Goal: Transaction & Acquisition: Download file/media

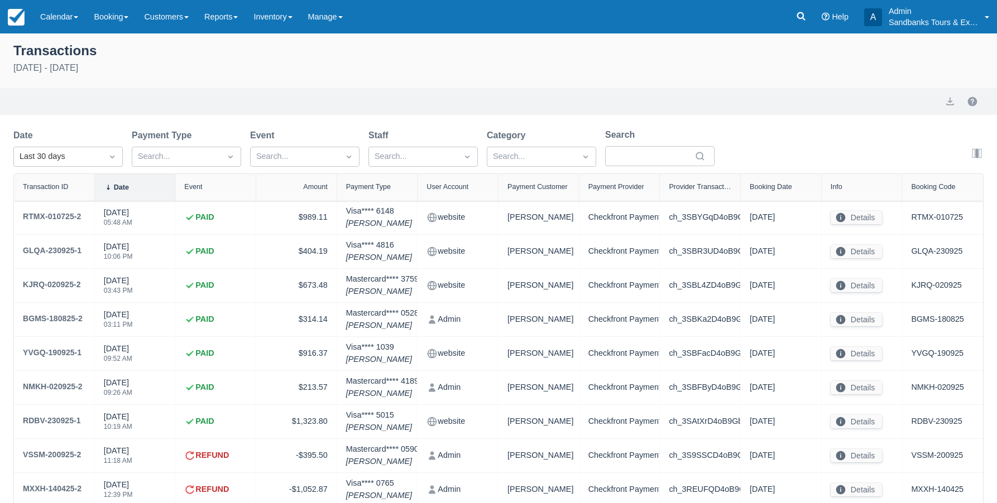
select select "10"
click at [240, 20] on link "Reports" at bounding box center [220, 16] width 49 height 33
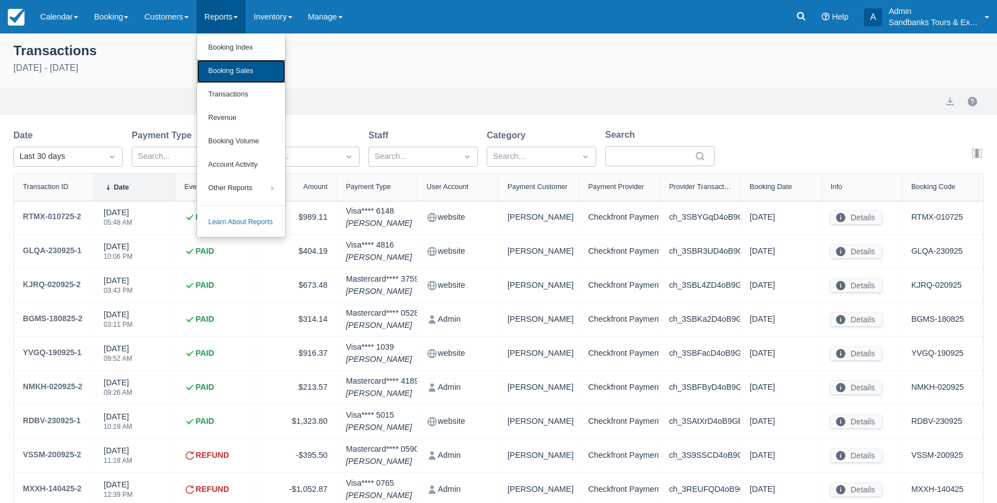
click at [233, 72] on link "Booking Sales" at bounding box center [241, 71] width 88 height 23
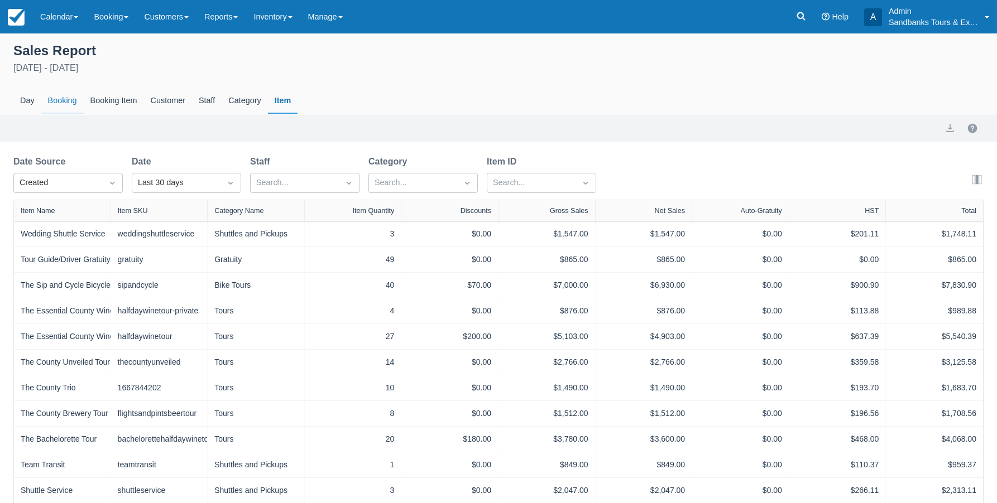
click at [60, 99] on div "Booking" at bounding box center [62, 101] width 42 height 26
select select "20"
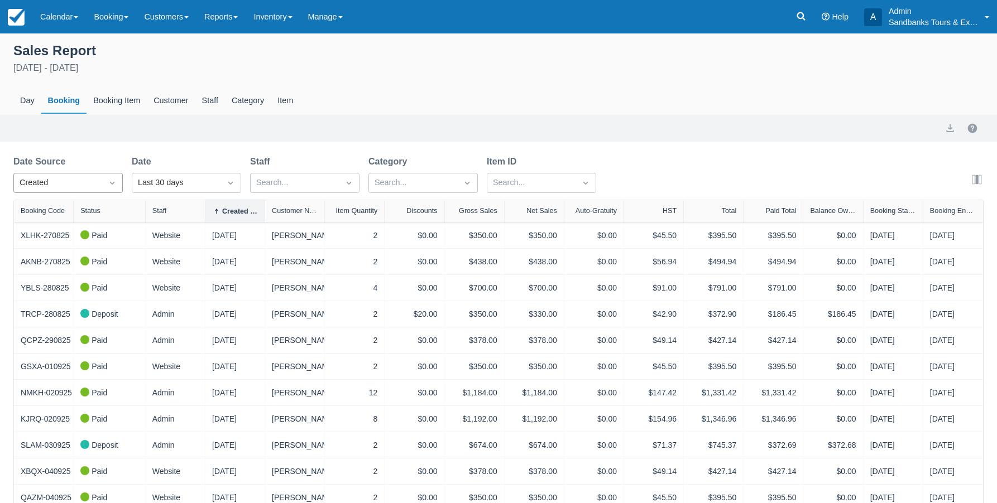
click at [116, 180] on icon "Dropdown icon" at bounding box center [112, 182] width 11 height 11
click at [39, 252] on div "End" at bounding box center [67, 254] width 109 height 22
select select "20"
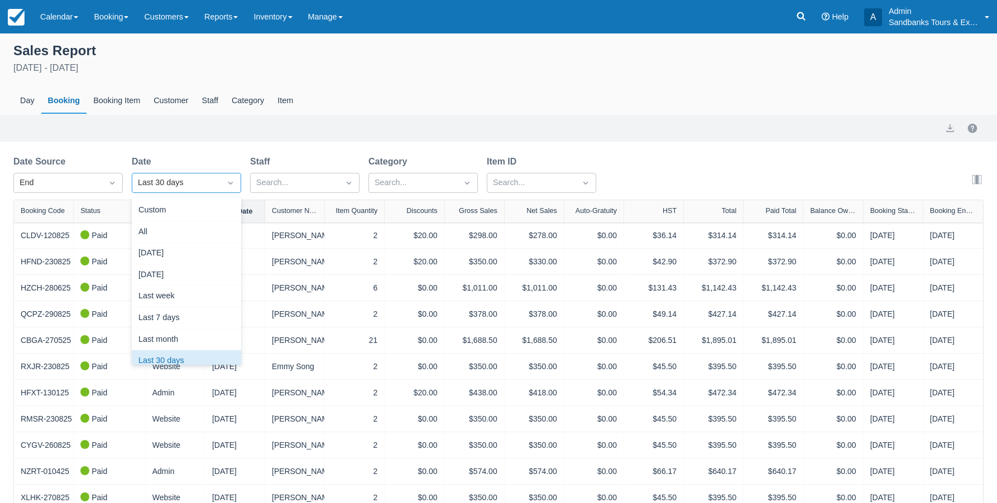
click at [221, 182] on div at bounding box center [230, 183] width 20 height 16
click at [166, 209] on div "Custom" at bounding box center [186, 211] width 109 height 22
select select "20"
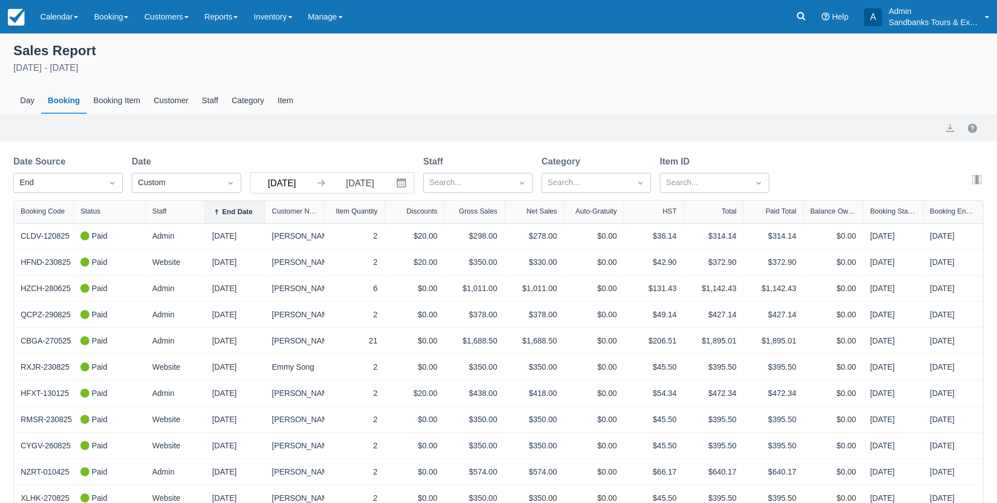
click at [294, 185] on input "08/27/25" at bounding box center [282, 183] width 63 height 20
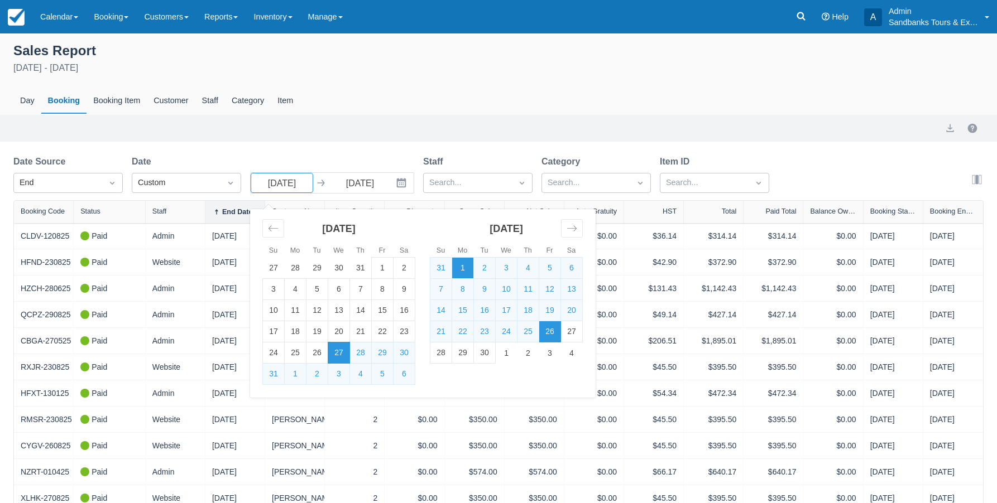
click at [464, 268] on td "1" at bounding box center [463, 268] width 22 height 21
type input "09/01/25"
select select "20"
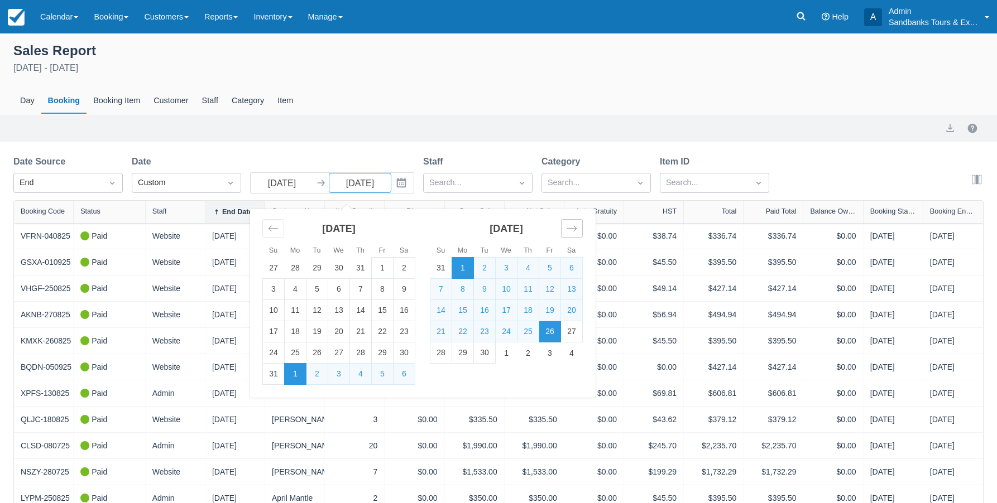
click at [562, 228] on div "Move forward to switch to the next month." at bounding box center [572, 228] width 22 height 18
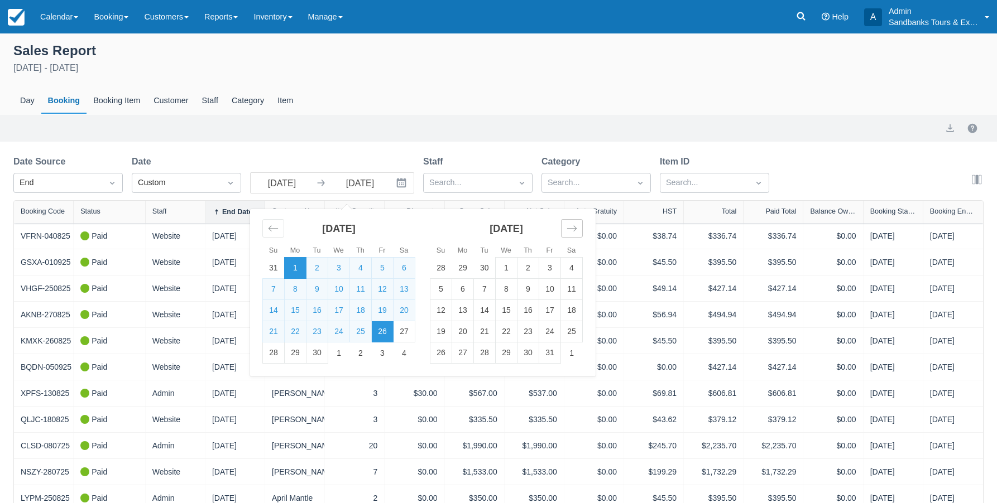
click at [562, 228] on div "Move forward to switch to the next month." at bounding box center [572, 228] width 22 height 18
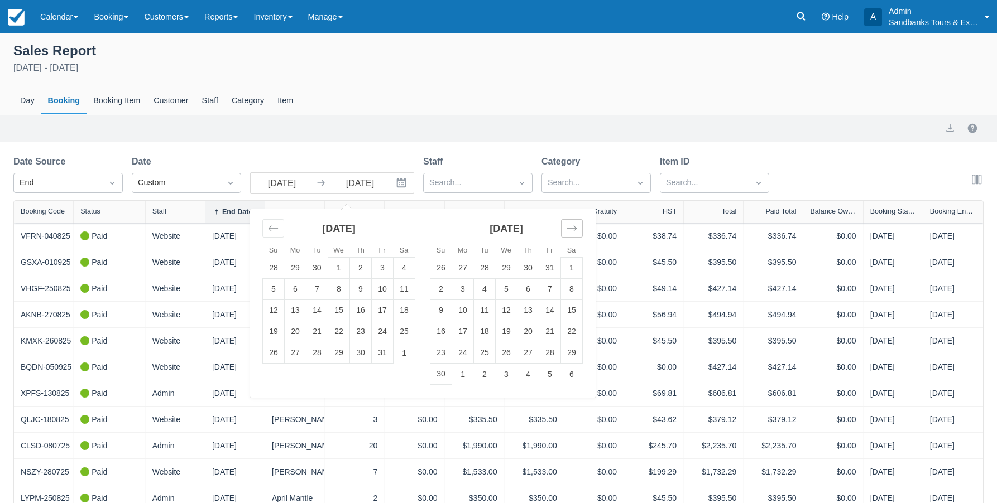
click at [562, 228] on div "Move forward to switch to the next month." at bounding box center [572, 228] width 22 height 18
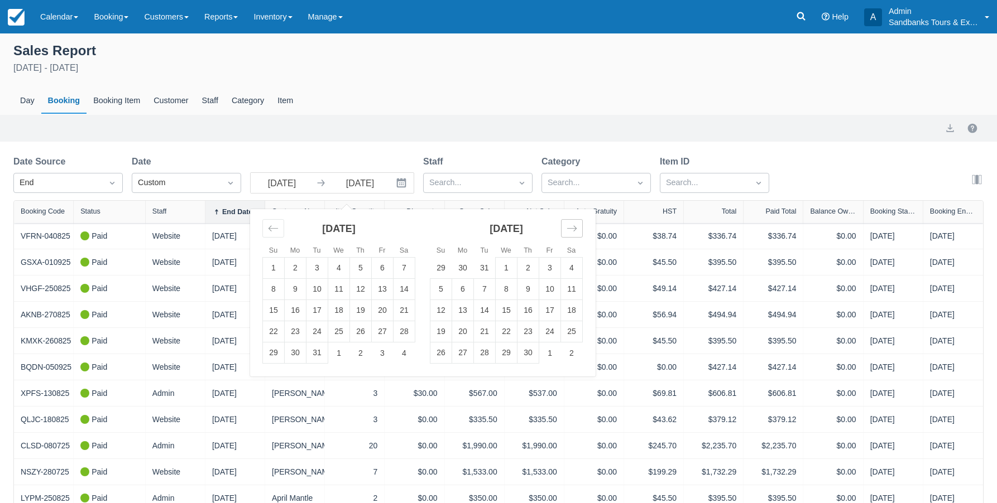
click at [562, 228] on div "Move forward to switch to the next month." at bounding box center [572, 228] width 22 height 18
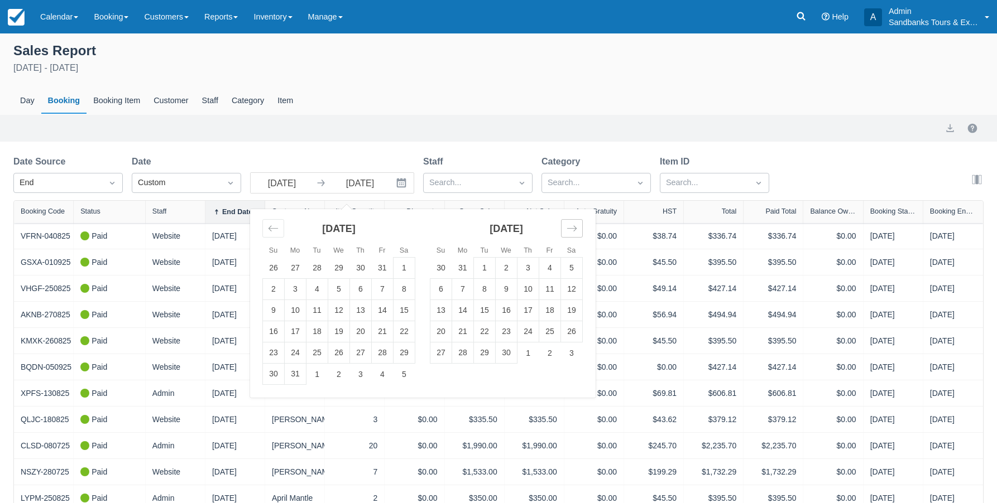
click at [562, 228] on div "Move forward to switch to the next month." at bounding box center [572, 228] width 22 height 18
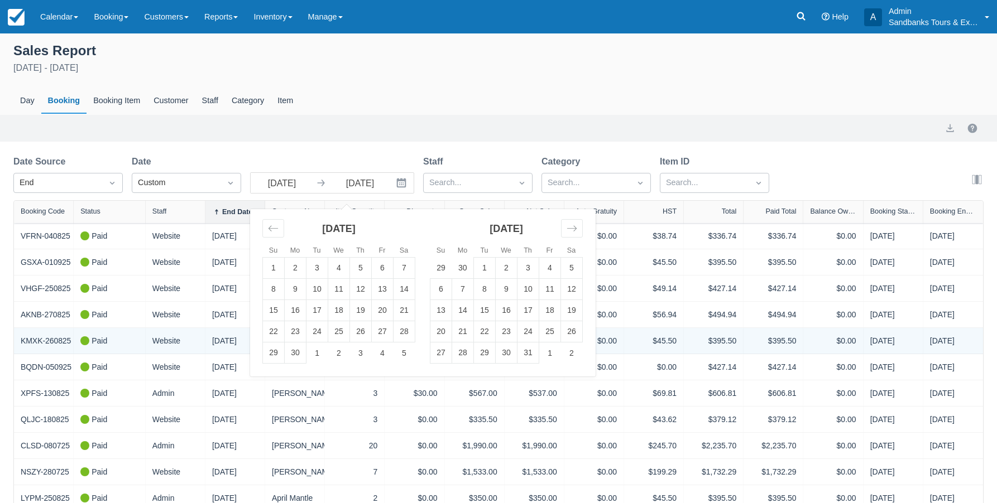
click at [523, 348] on td "31" at bounding box center [528, 353] width 22 height 21
type input "12/31/26"
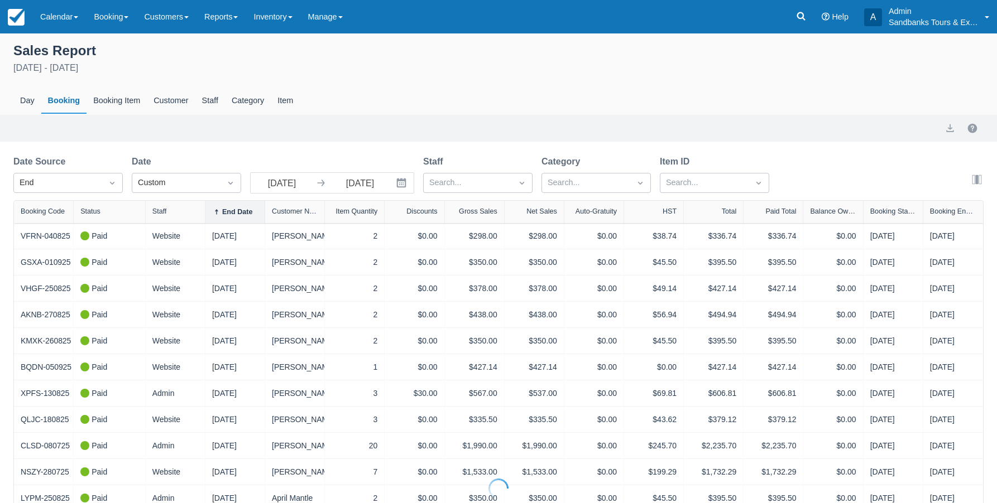
select select "20"
click at [947, 129] on button "export" at bounding box center [949, 128] width 13 height 13
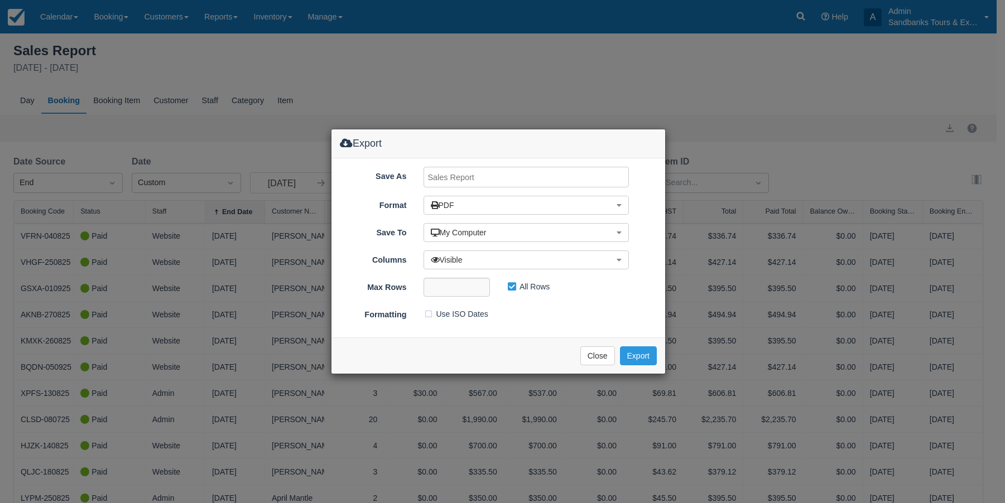
click at [449, 174] on input "Save As" at bounding box center [527, 177] width 206 height 21
type input "CF Bookings Sept 1 25 to Dec 31 26 v.2"
click at [554, 207] on button "PDF" at bounding box center [527, 205] width 206 height 19
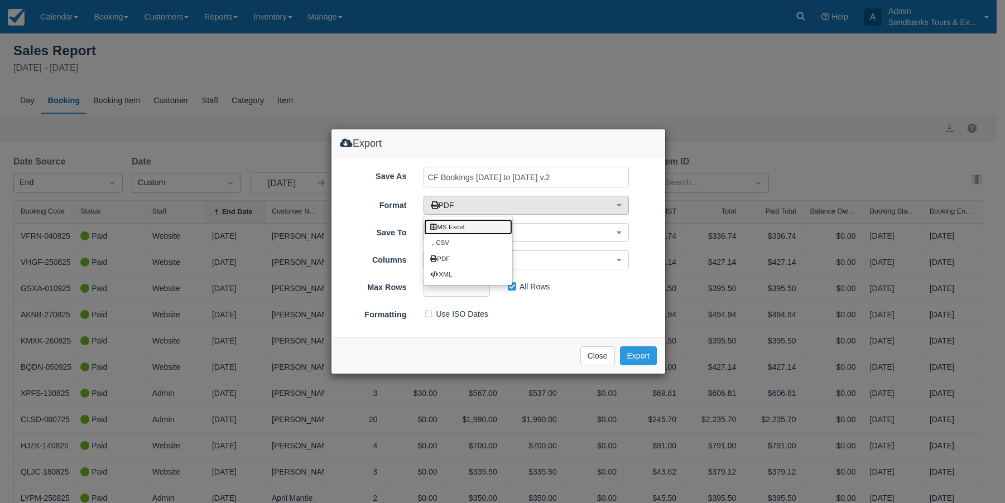
click at [475, 228] on link "MS Excel" at bounding box center [468, 227] width 88 height 16
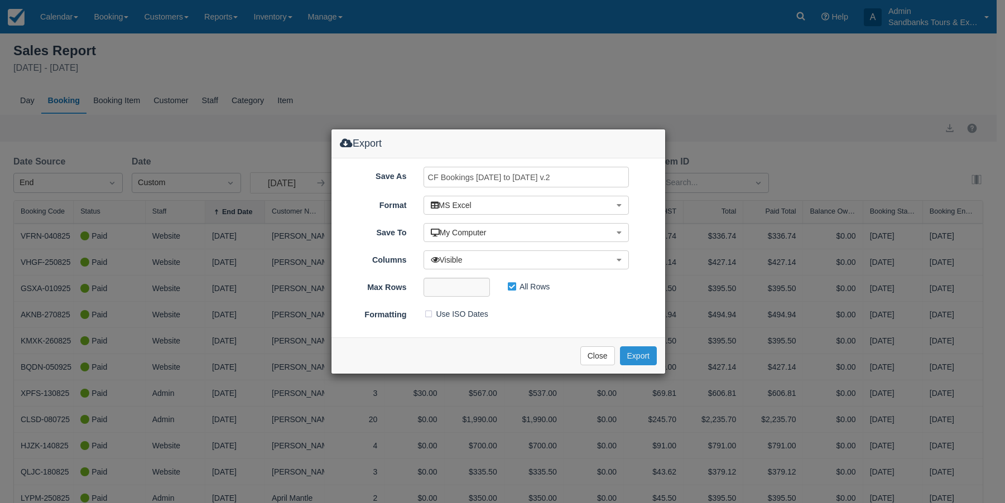
click at [638, 358] on button "Export" at bounding box center [638, 356] width 37 height 19
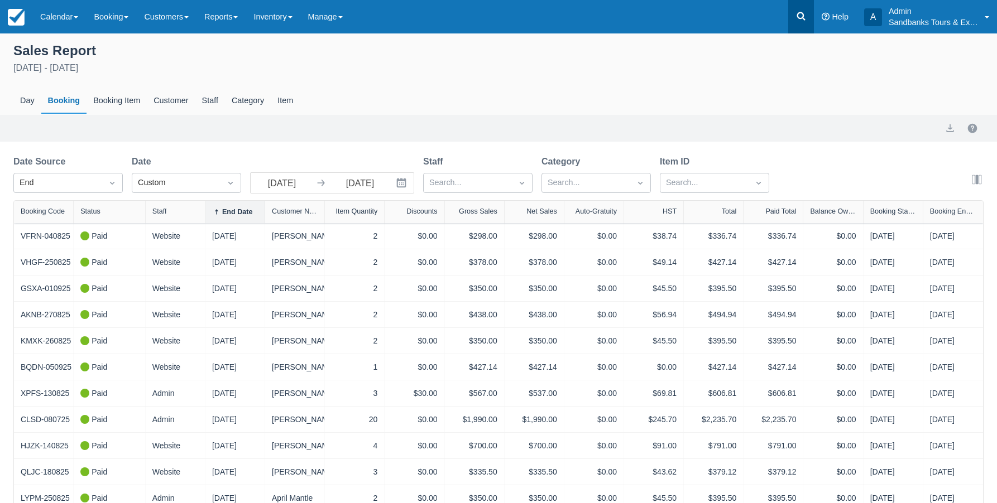
click at [798, 16] on icon at bounding box center [800, 16] width 11 height 11
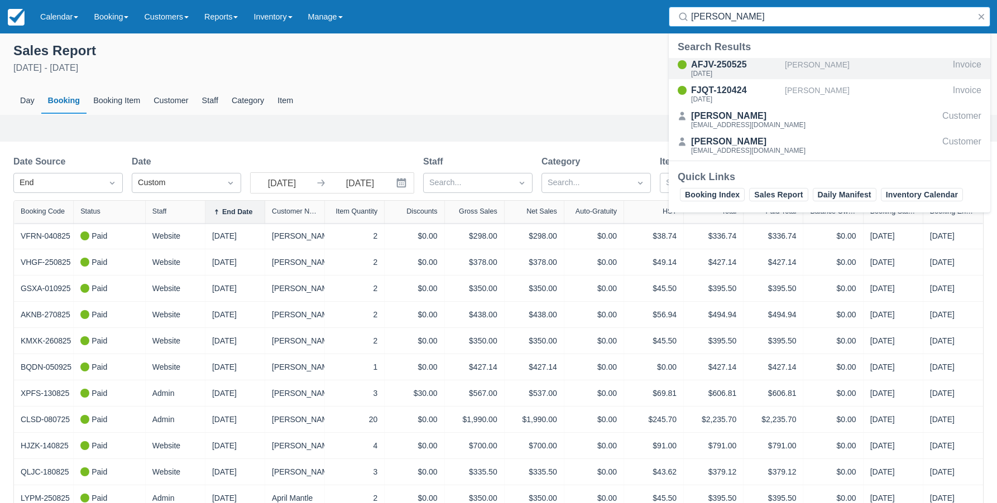
type input "erica c"
click at [745, 64] on div "AFJV-250525" at bounding box center [735, 64] width 89 height 13
